Goal: Task Accomplishment & Management: Complete application form

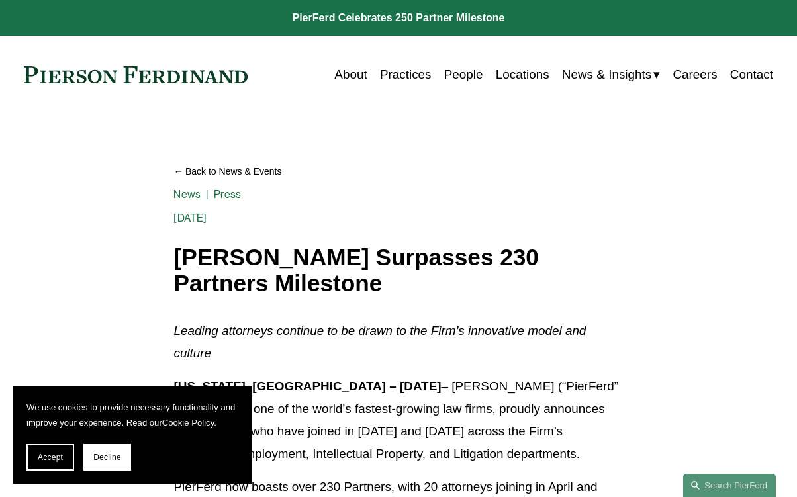
click at [503, 76] on link "Locations" at bounding box center [523, 74] width 54 height 25
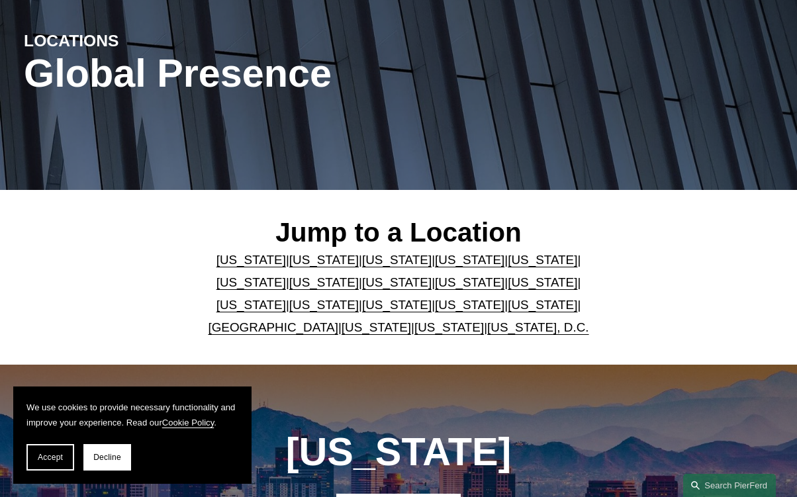
scroll to position [171, 0]
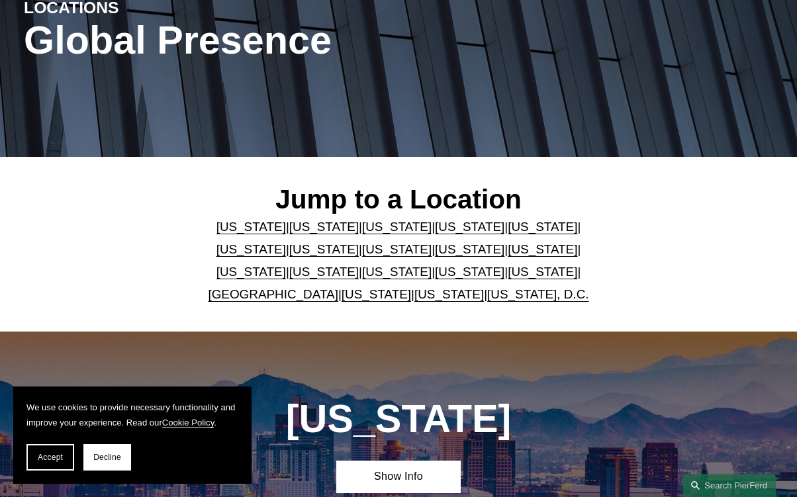
click at [286, 265] on link "[US_STATE]" at bounding box center [252, 272] width 70 height 14
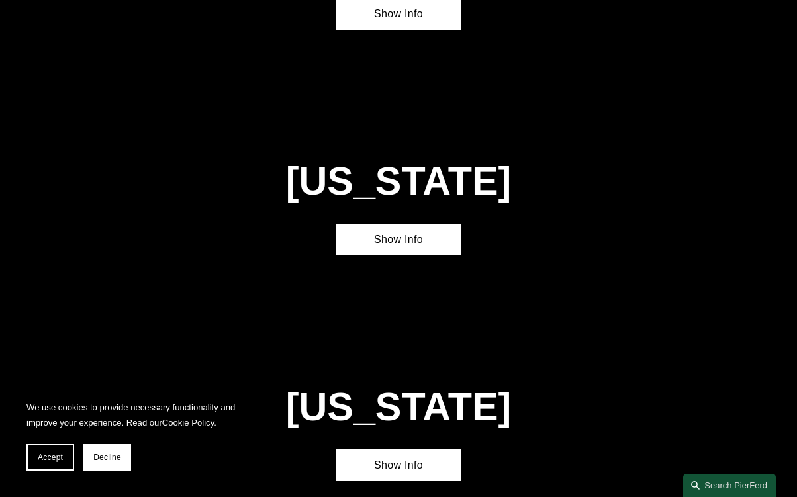
scroll to position [2758, 0]
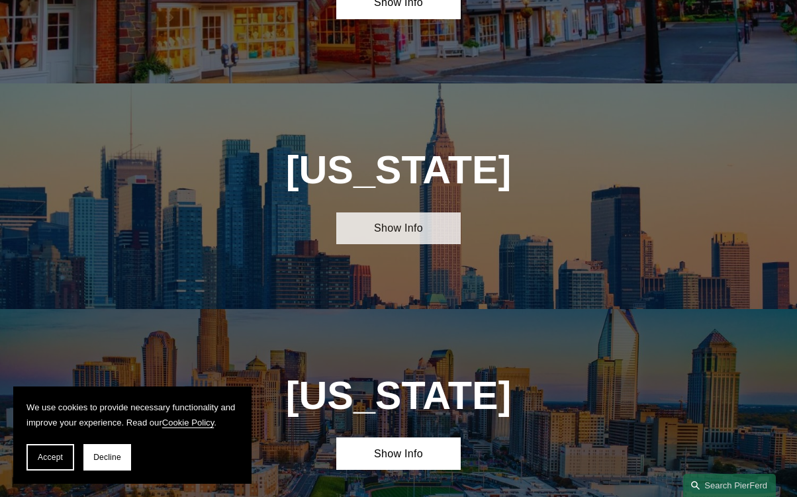
click at [420, 213] on link "Show Info" at bounding box center [398, 229] width 125 height 32
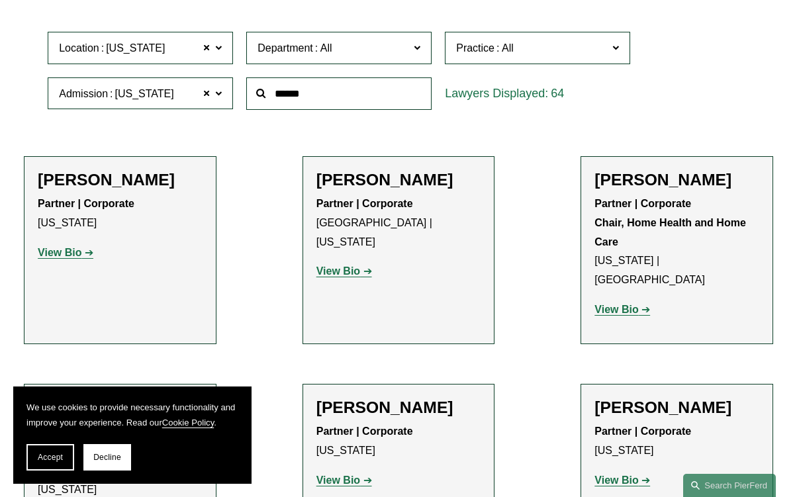
scroll to position [367, 0]
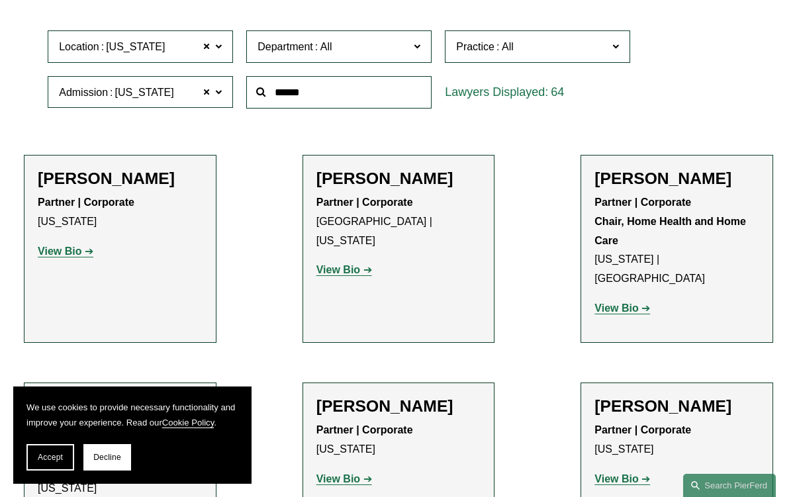
click at [389, 52] on span "Department" at bounding box center [334, 47] width 152 height 18
click at [0, 0] on link "Employment, Labor, and Benefits" at bounding box center [0, 0] width 0 height 0
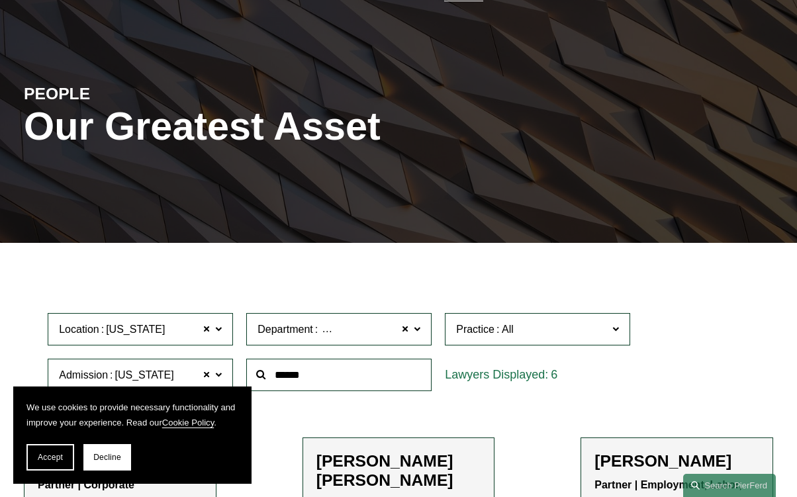
scroll to position [171, 0]
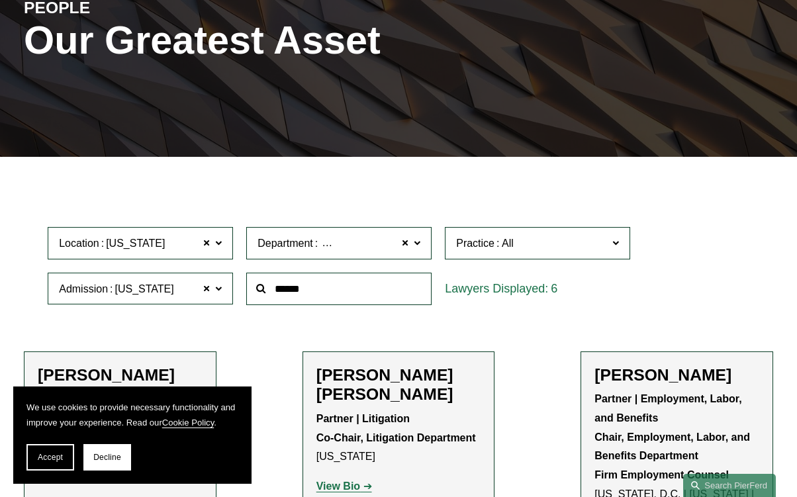
click at [475, 242] on span "Practice" at bounding box center [475, 243] width 38 height 11
click at [377, 244] on span "Employment, Labor, and Benefits" at bounding box center [398, 243] width 156 height 17
click at [401, 243] on span "Employment, Labor, and Benefits" at bounding box center [398, 243] width 156 height 17
click at [408, 244] on span at bounding box center [405, 243] width 8 height 17
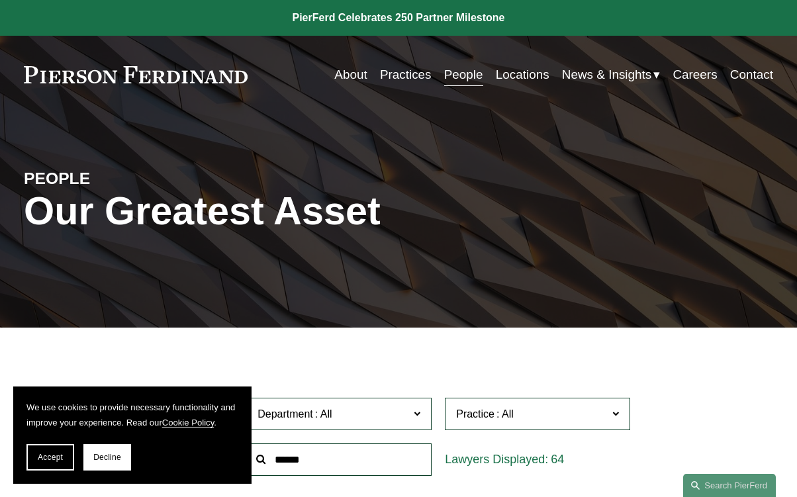
click at [460, 75] on link "People" at bounding box center [463, 74] width 39 height 25
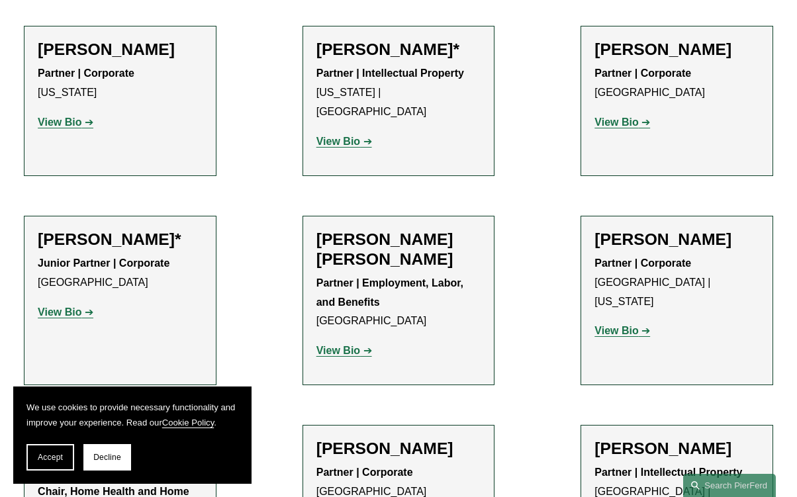
scroll to position [967, 0]
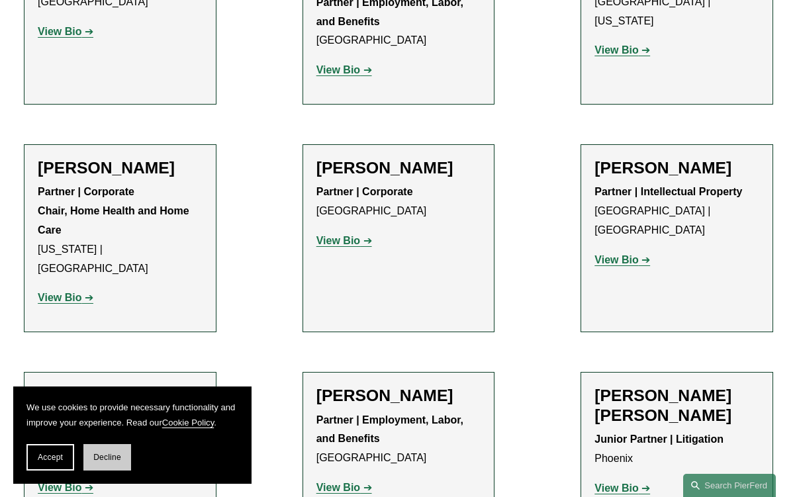
click at [130, 462] on button "Decline" at bounding box center [107, 457] width 48 height 26
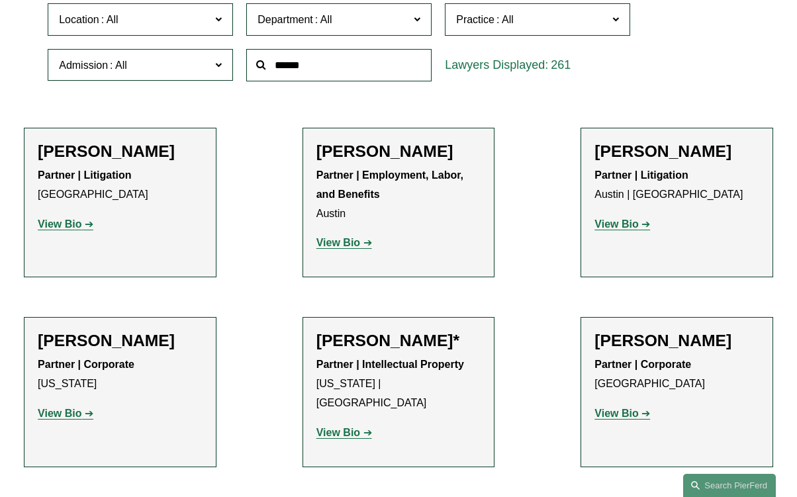
scroll to position [0, 0]
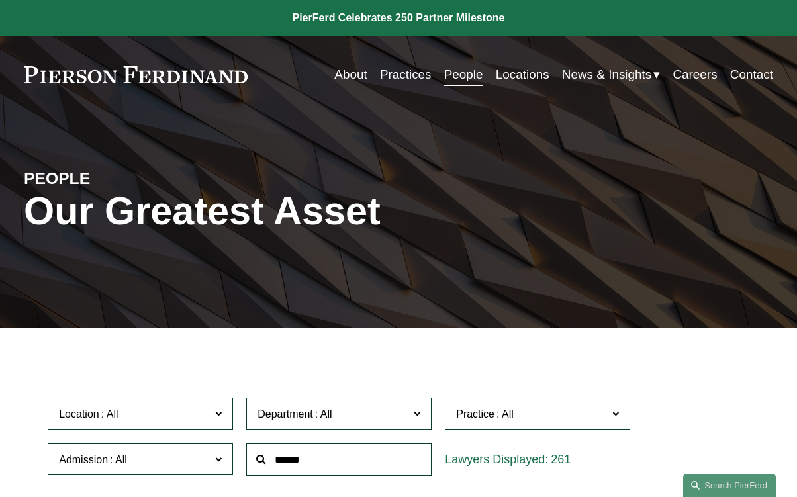
click at [708, 74] on link "Careers" at bounding box center [695, 74] width 44 height 25
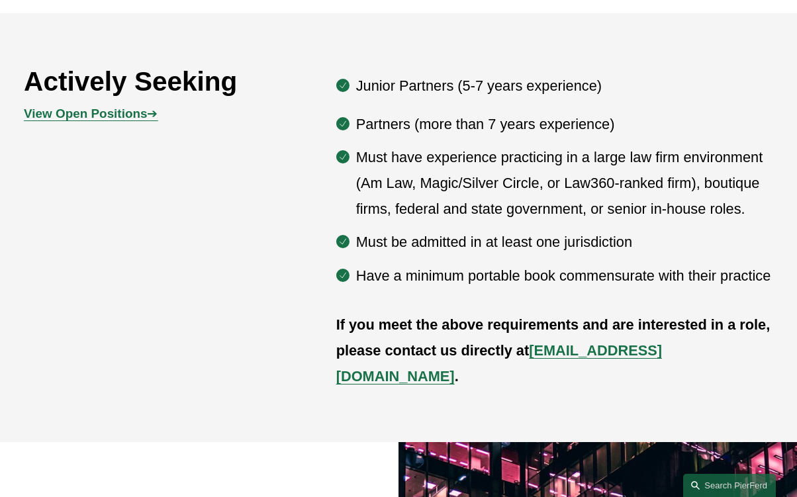
scroll to position [650, 0]
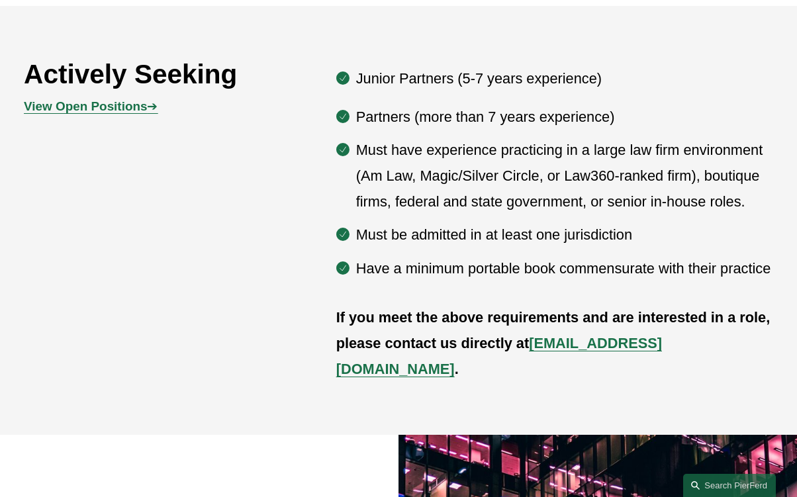
click at [411, 77] on p "Junior Partners (5-7 years experience)" at bounding box center [564, 79] width 417 height 26
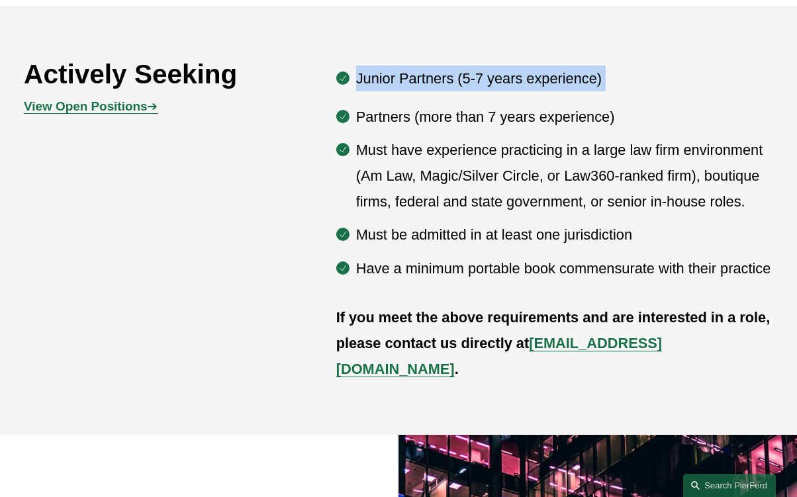
click at [411, 77] on p "Junior Partners (5-7 years experience)" at bounding box center [564, 79] width 417 height 26
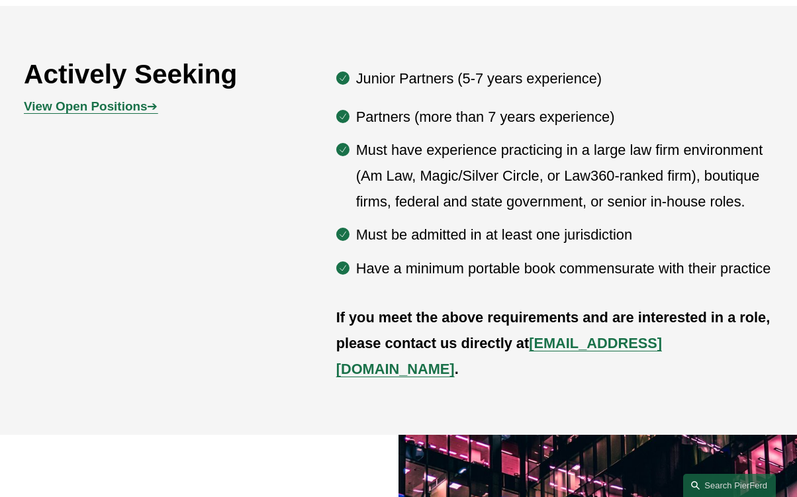
click at [426, 135] on ul "Partners (more than 7 years experience) Must have experience practicing in a la…" at bounding box center [554, 192] width 437 height 177
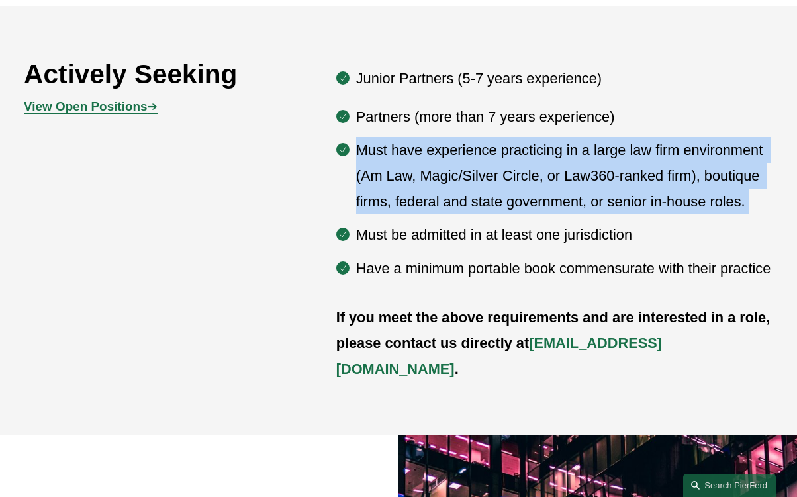
click at [426, 135] on ul "Partners (more than 7 years experience) Must have experience practicing in a la…" at bounding box center [554, 192] width 437 height 177
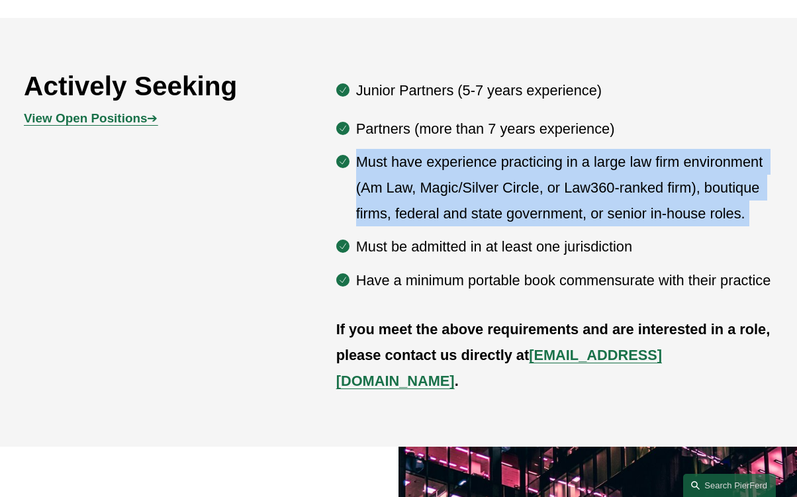
scroll to position [659, 0]
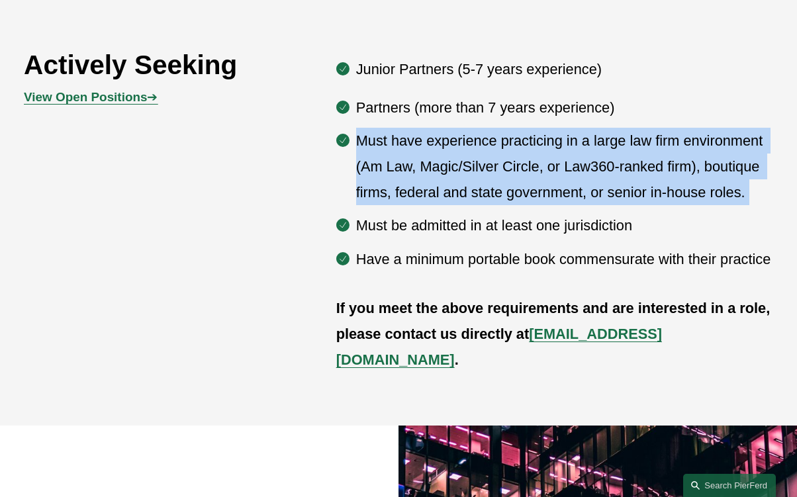
click at [111, 95] on strong "View Open Positions" at bounding box center [85, 97] width 123 height 14
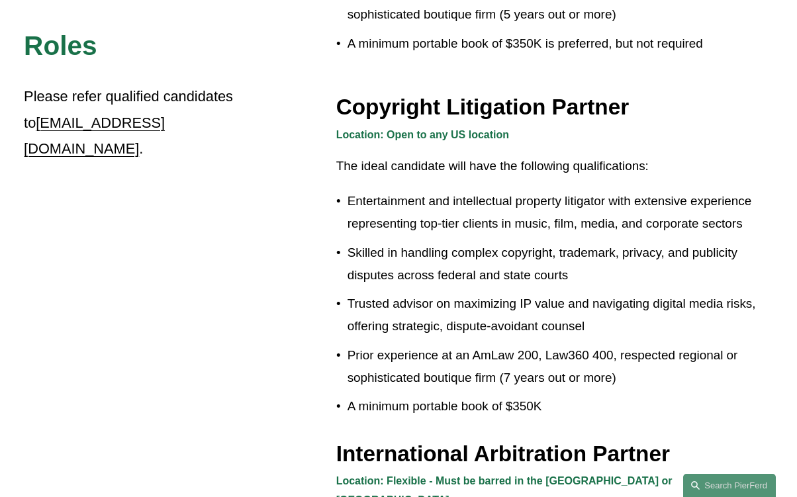
scroll to position [957, 0]
